Goal: Book appointment/travel/reservation

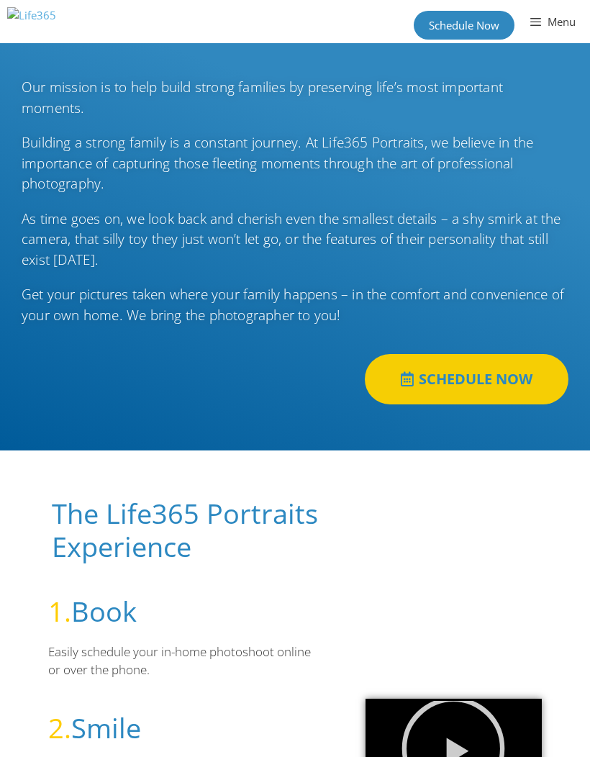
click at [508, 372] on span "SCHEDULE NOW" at bounding box center [476, 379] width 114 height 14
click at [527, 392] on link "SCHEDULE NOW" at bounding box center [467, 379] width 204 height 50
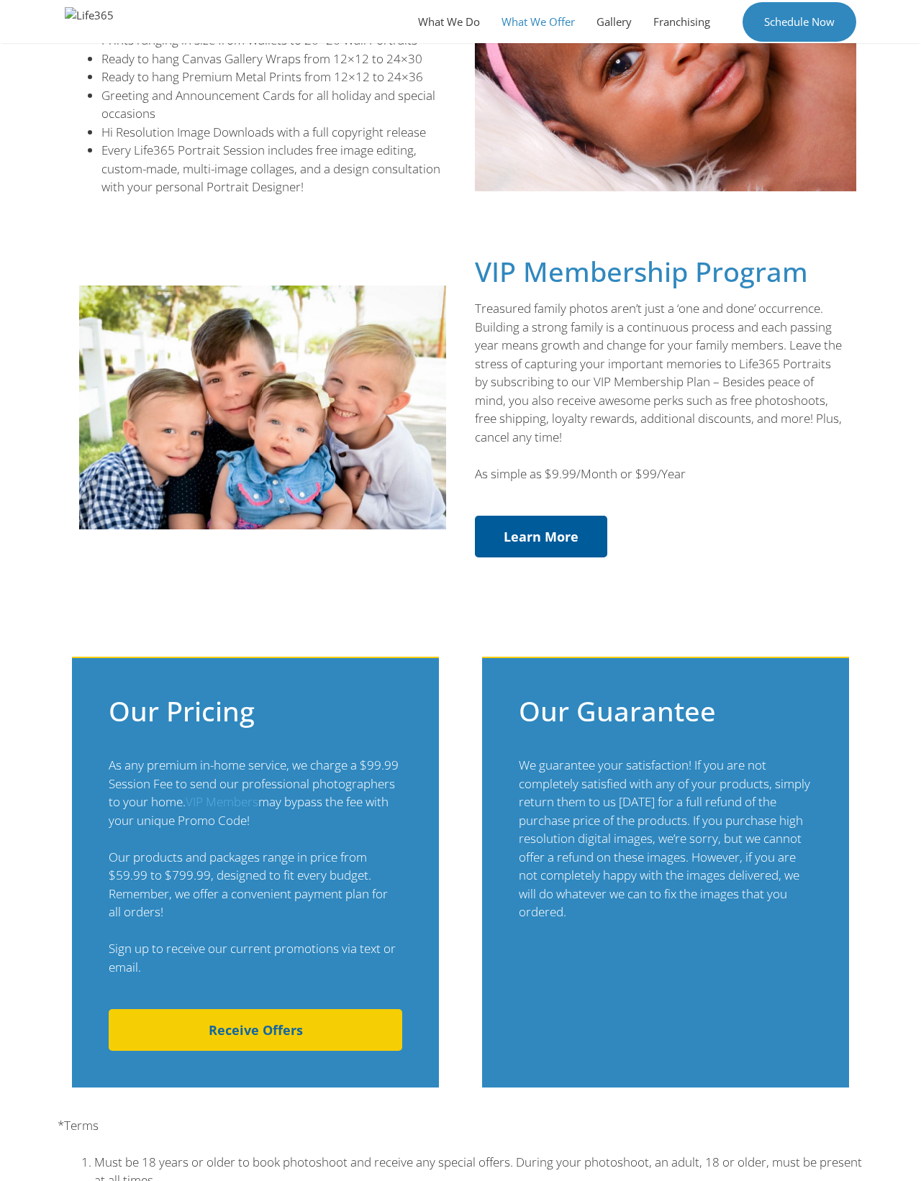
scroll to position [521, 0]
